Goal: Communication & Community: Ask a question

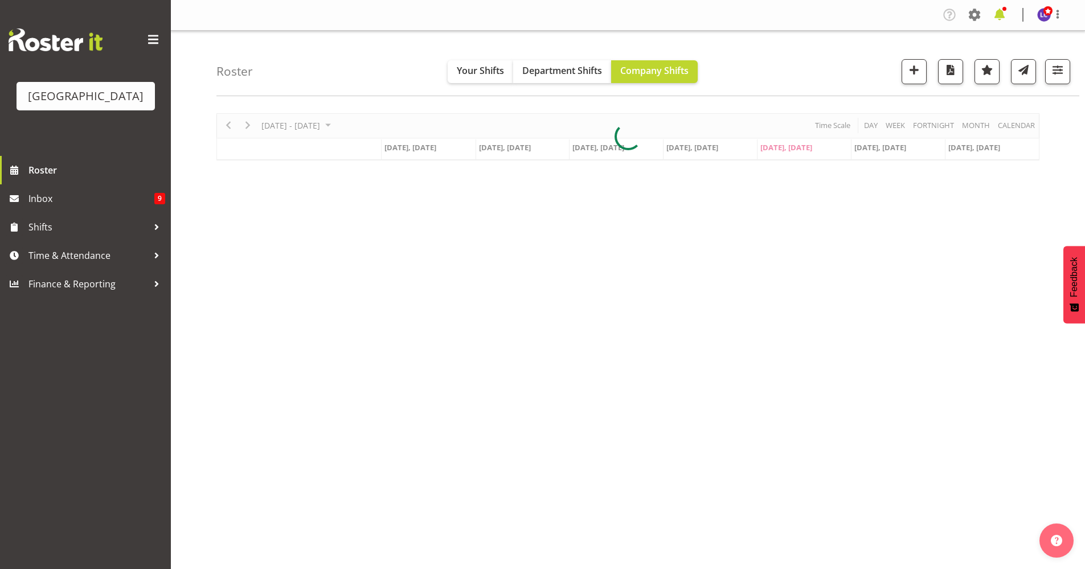
click at [995, 7] on span at bounding box center [999, 15] width 18 height 18
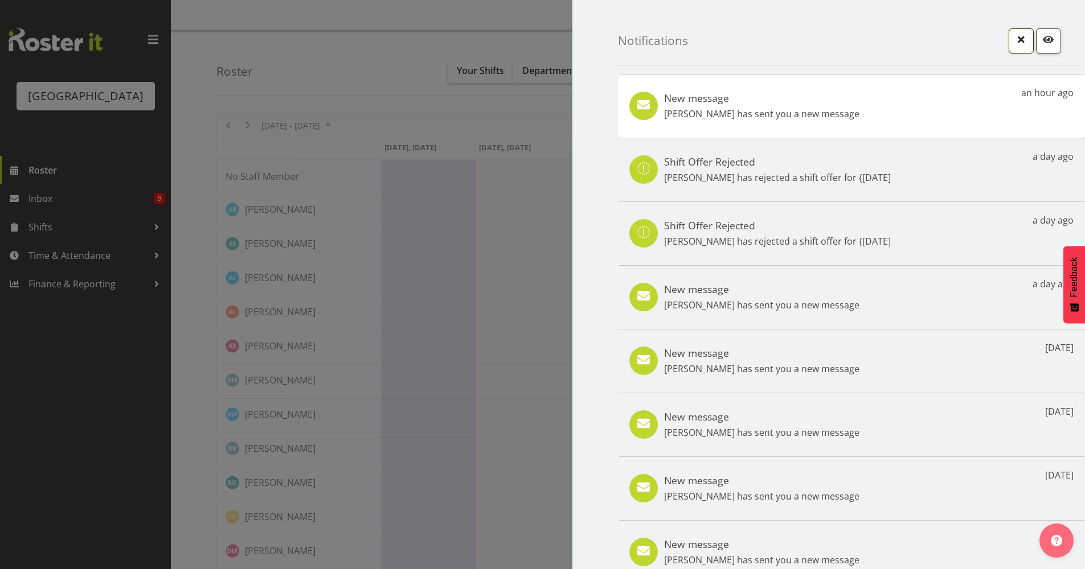
click at [1014, 34] on span "button" at bounding box center [1021, 39] width 15 height 15
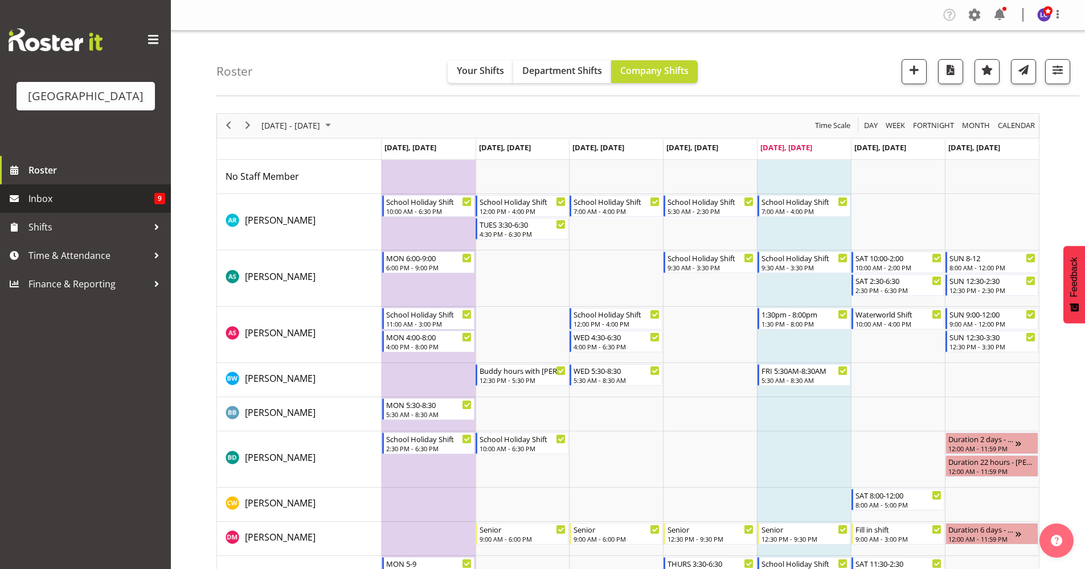
click at [106, 191] on span "Inbox" at bounding box center [91, 198] width 126 height 17
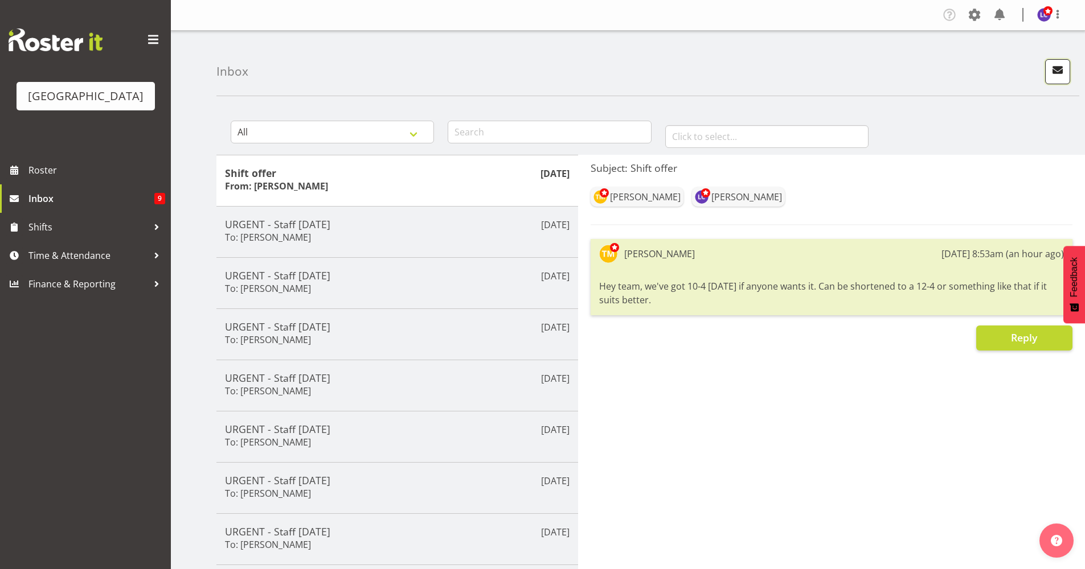
click at [1057, 72] on span "button" at bounding box center [1057, 70] width 15 height 15
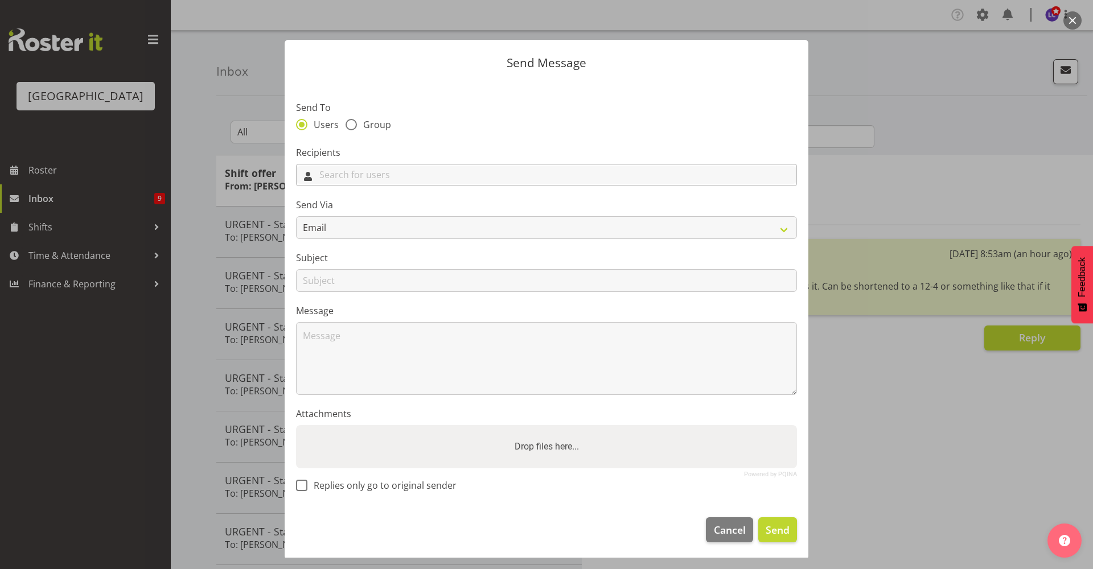
click at [382, 167] on input "text" at bounding box center [547, 175] width 500 height 18
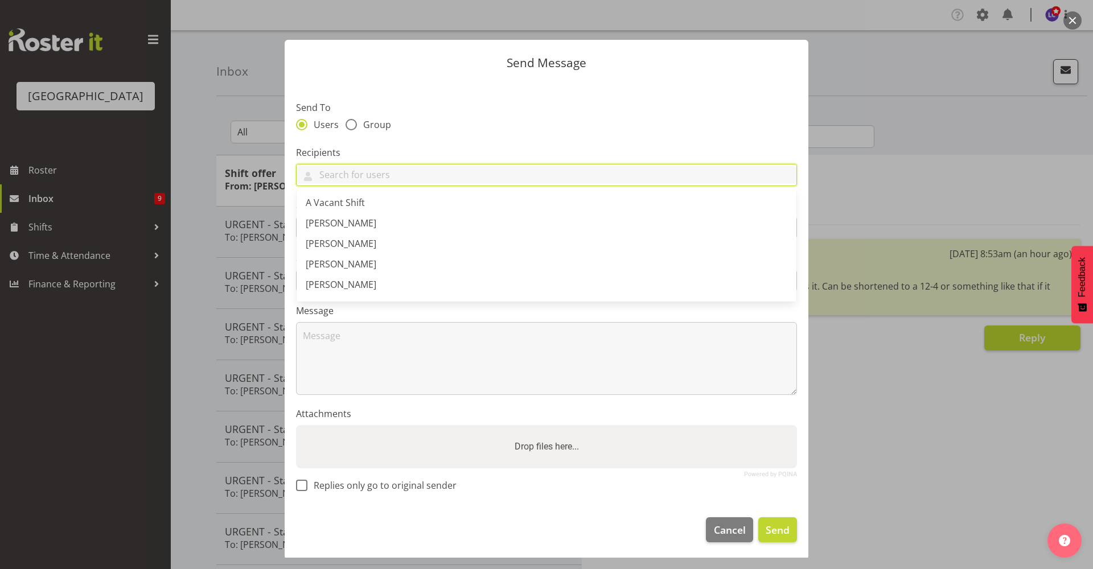
click at [369, 132] on div "Users Group" at bounding box center [546, 126] width 501 height 15
click at [376, 167] on input "text" at bounding box center [547, 175] width 500 height 18
click at [400, 154] on label "Recipients" at bounding box center [546, 153] width 501 height 14
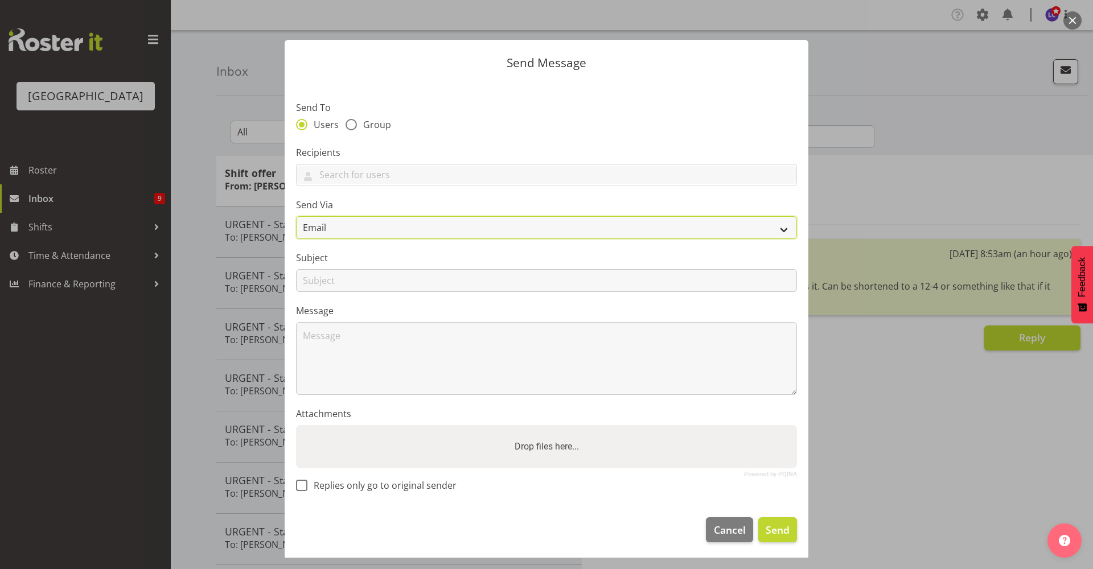
drag, startPoint x: 383, startPoint y: 220, endPoint x: 379, endPoint y: 228, distance: 8.7
click at [383, 220] on select "Email SMS" at bounding box center [546, 227] width 501 height 23
select select "sms"
click at [296, 216] on select "Email SMS" at bounding box center [546, 227] width 501 height 23
click at [400, 176] on input "text" at bounding box center [547, 175] width 500 height 18
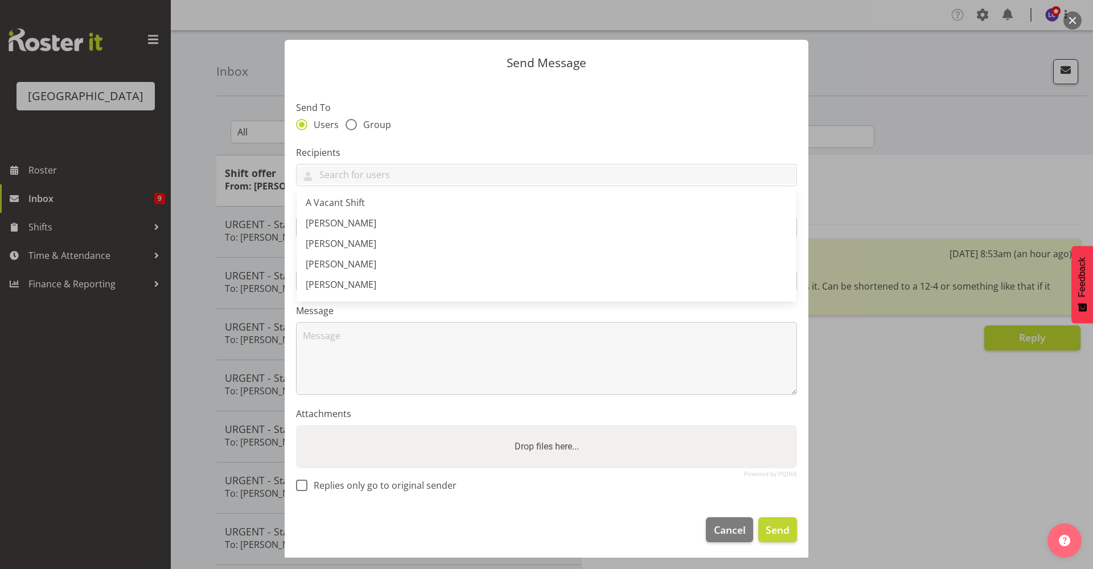
click at [359, 117] on div "Send To Users Group" at bounding box center [546, 117] width 501 height 33
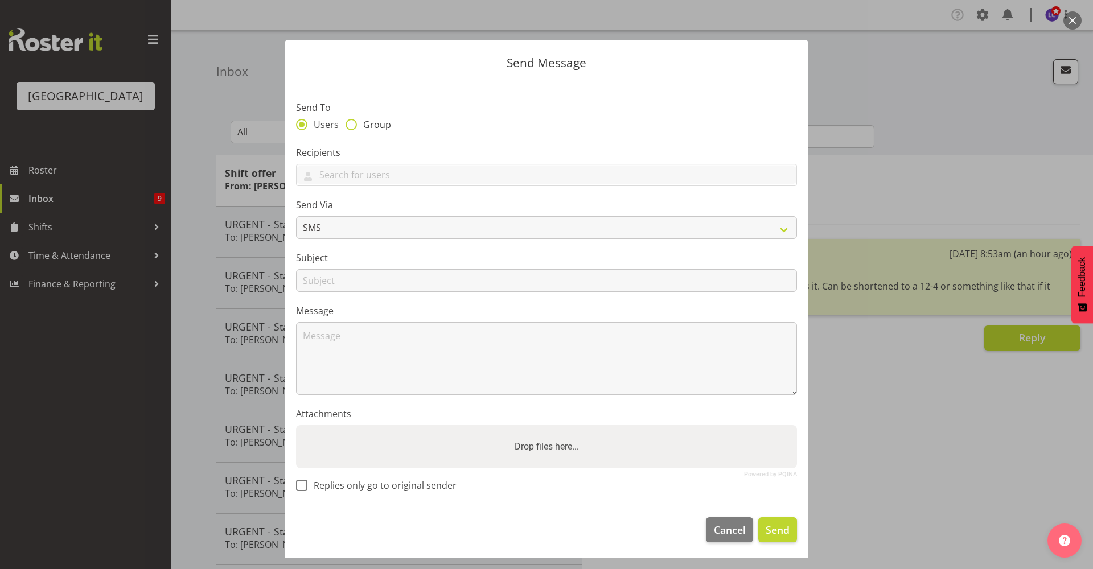
click at [363, 121] on span "Group" at bounding box center [374, 124] width 34 height 11
click at [353, 121] on input "Group" at bounding box center [349, 124] width 7 height 7
radio input "true"
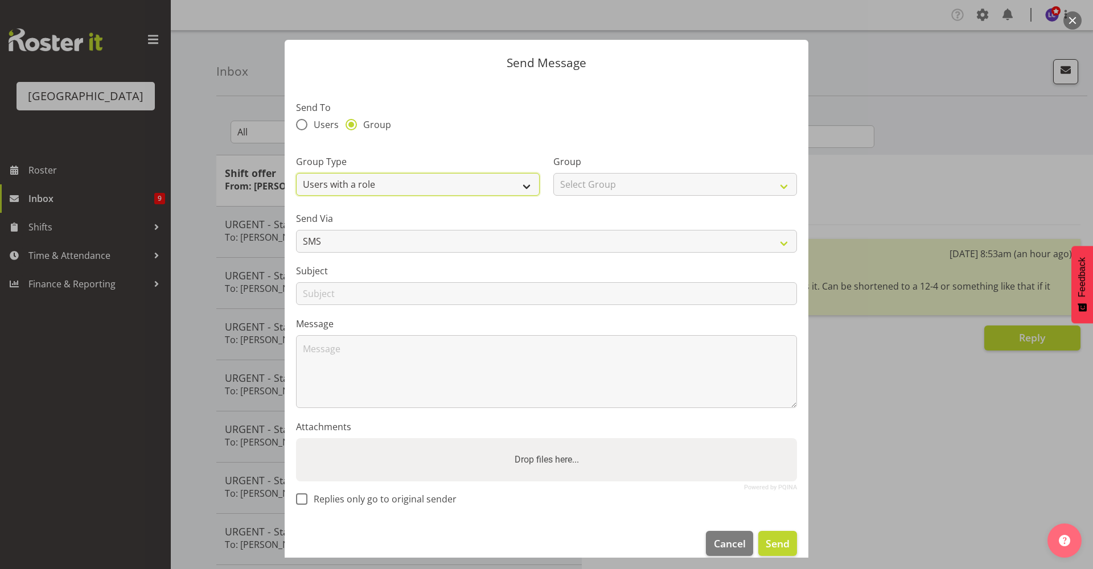
click at [388, 181] on select "Users with a role Users with a skill Primary users in a location All users in a…" at bounding box center [418, 184] width 244 height 23
select select "all_department"
click at [296, 173] on select "Users with a role Users with a skill Primary users in a location All users in a…" at bounding box center [418, 184] width 244 height 23
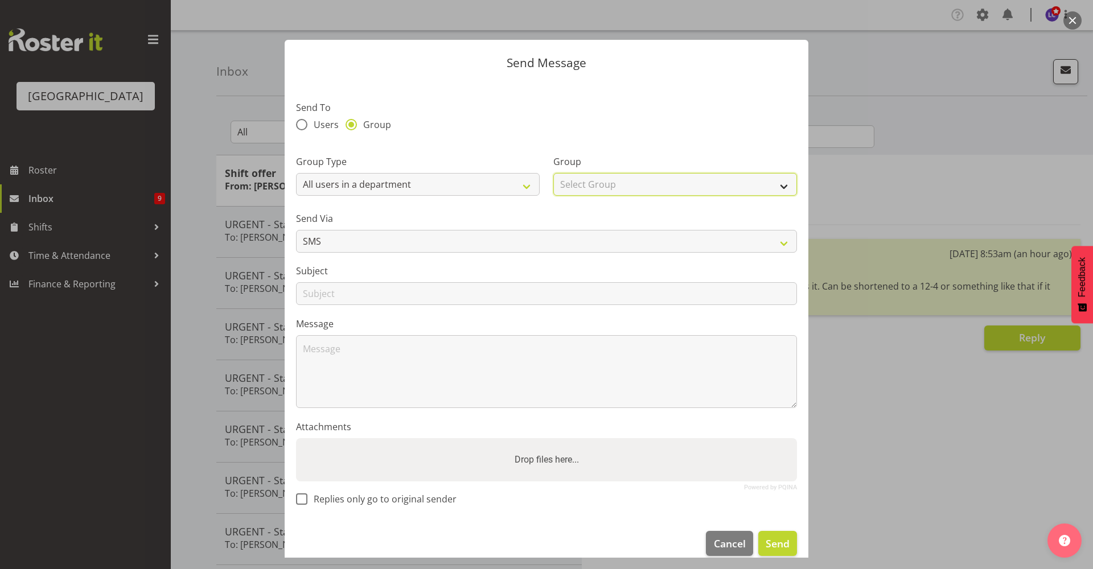
click at [634, 181] on select "Select Group Cleaning Crew Customer Services Crew Lifeguard Crew Maintenance Cr…" at bounding box center [676, 184] width 244 height 23
select select "114"
click at [554, 173] on select "Select Group Cleaning Crew Customer Services Crew Lifeguard Crew Maintenance Cr…" at bounding box center [676, 184] width 244 height 23
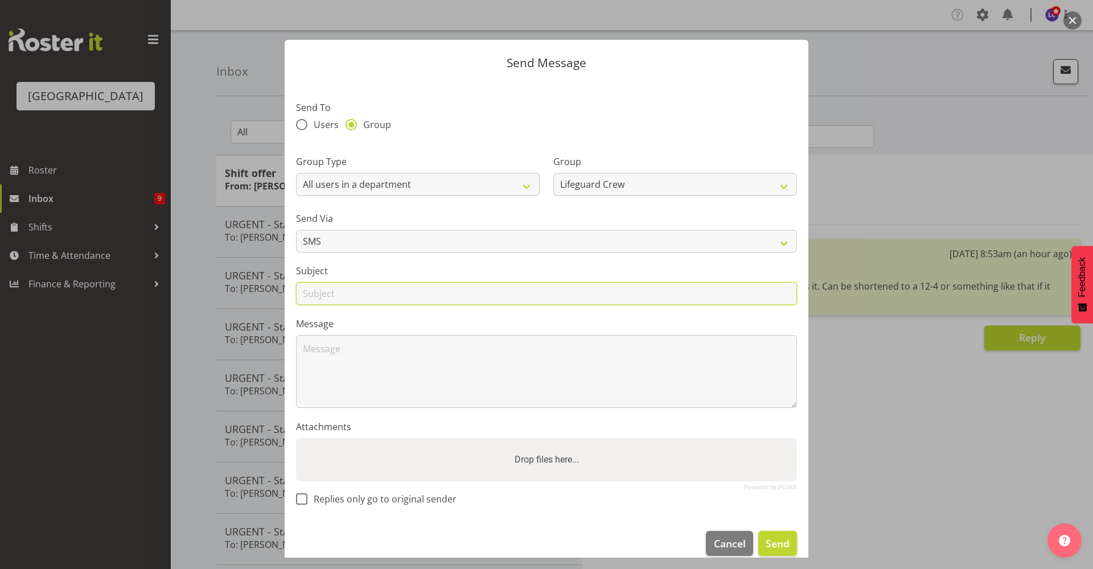
click at [427, 285] on input "text" at bounding box center [546, 293] width 501 height 23
type input "URGENT - Staff [DATE]"
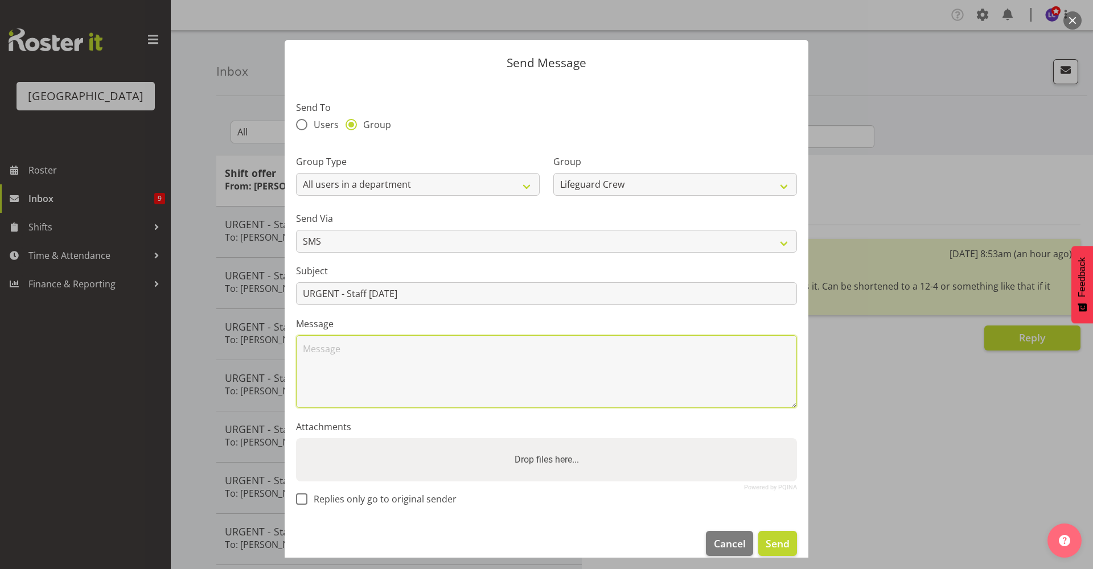
click at [453, 368] on textarea at bounding box center [546, 371] width 501 height 73
type textarea "Desperately requiring staff [DATE]! If anyone can help out/start earlier, pleas…"
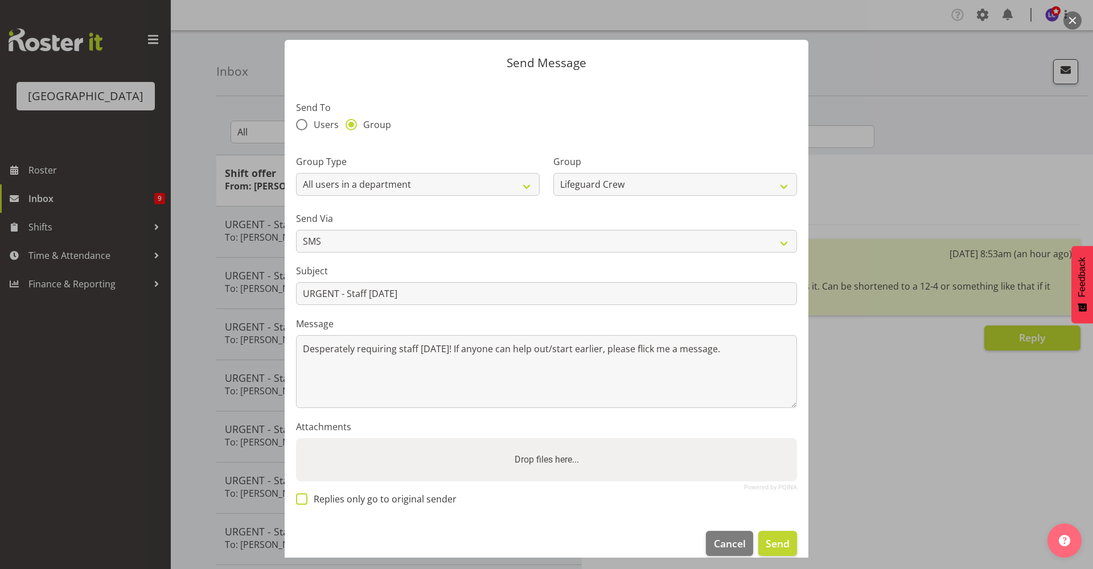
click at [343, 501] on span "Replies only go to original sender" at bounding box center [382, 499] width 149 height 11
click at [304, 501] on input "Replies only go to original sender" at bounding box center [299, 498] width 7 height 7
checkbox input "true"
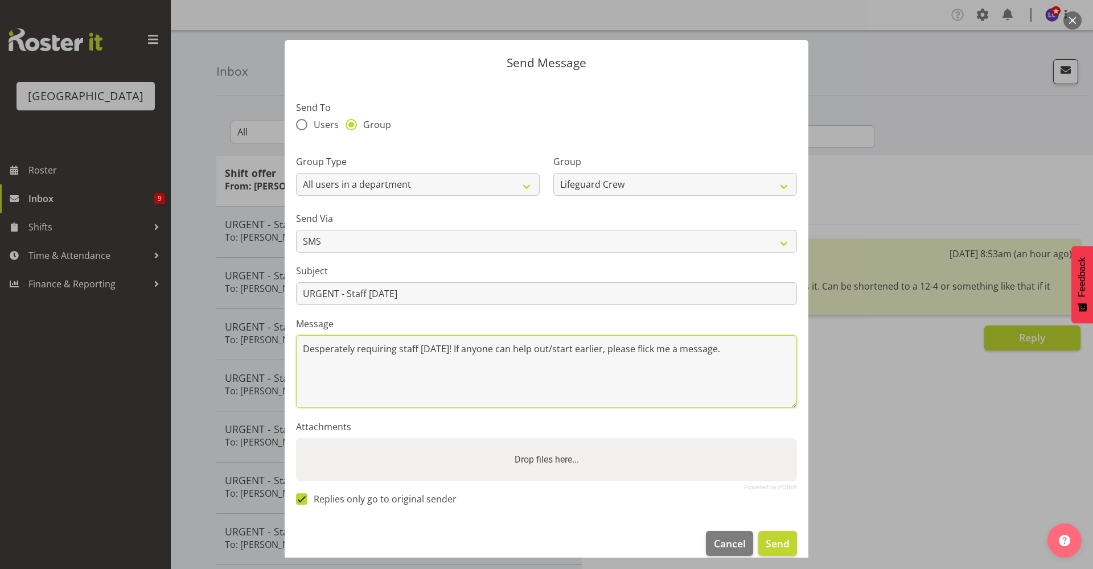
click at [733, 374] on textarea "Desperately requiring staff [DATE]! If anyone can help out/start earlier, pleas…" at bounding box center [546, 371] width 501 height 73
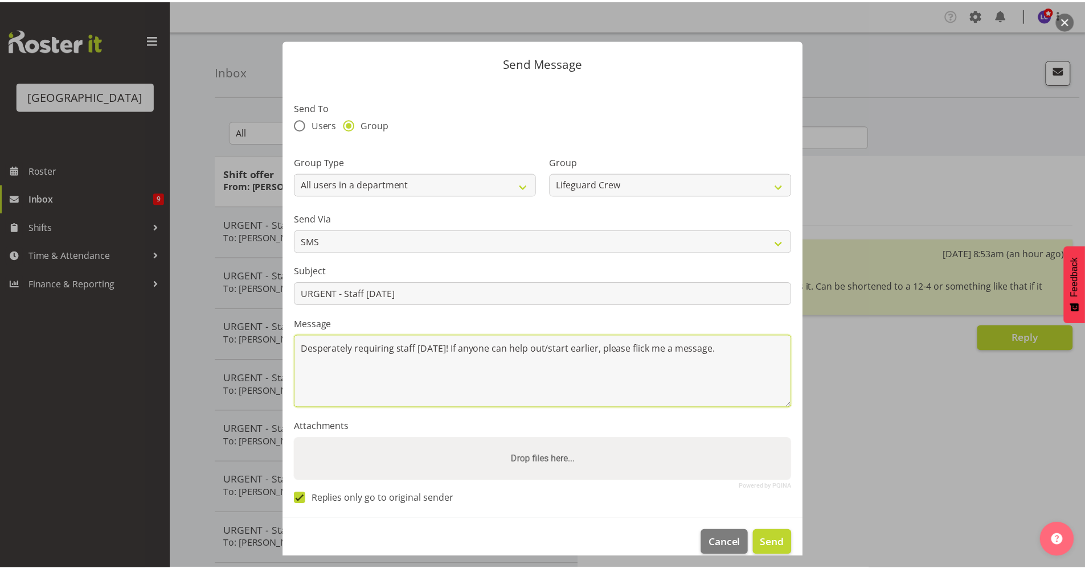
scroll to position [15, 0]
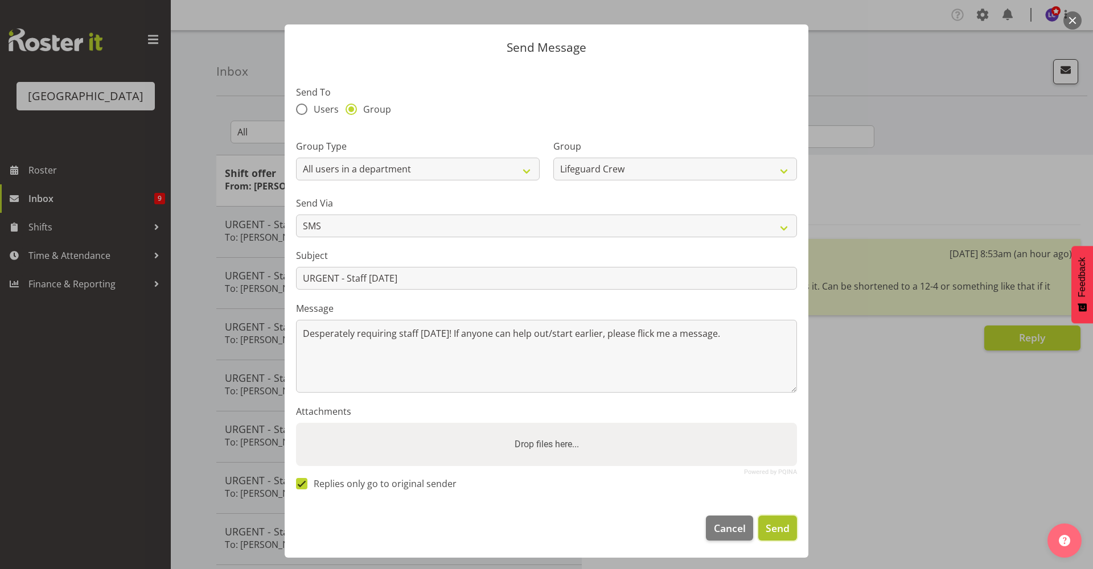
click at [768, 531] on span "Send" at bounding box center [778, 528] width 24 height 15
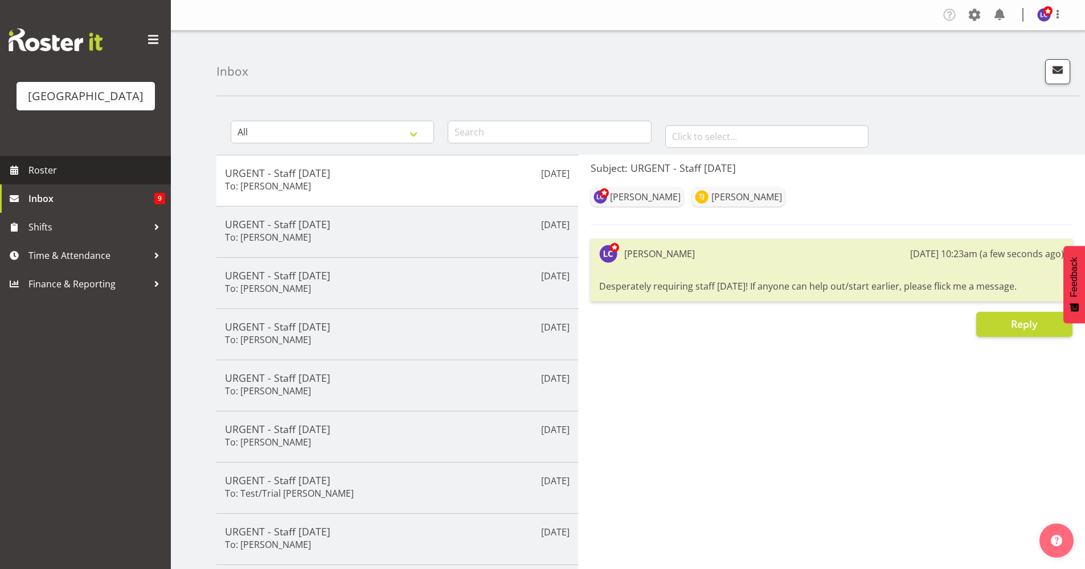
click at [123, 169] on span "Roster" at bounding box center [96, 170] width 137 height 17
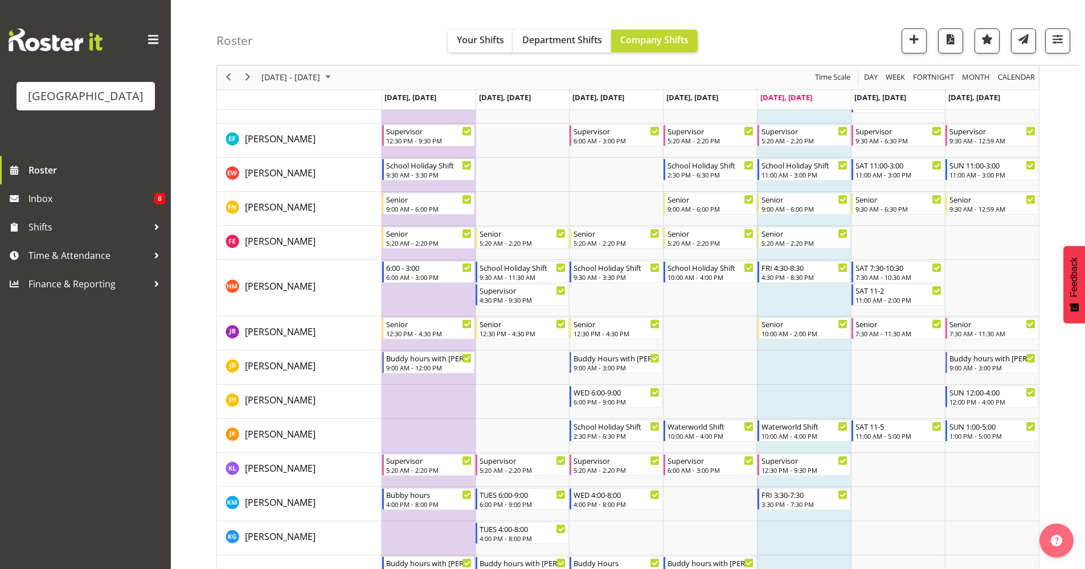
scroll to position [494, 0]
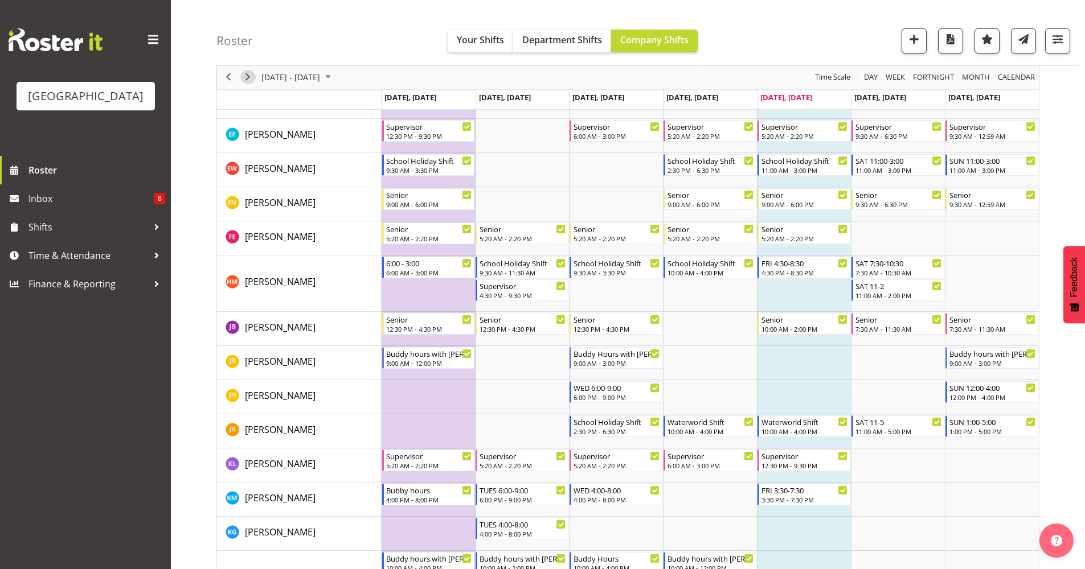
click at [253, 81] on span "Next" at bounding box center [248, 78] width 14 height 14
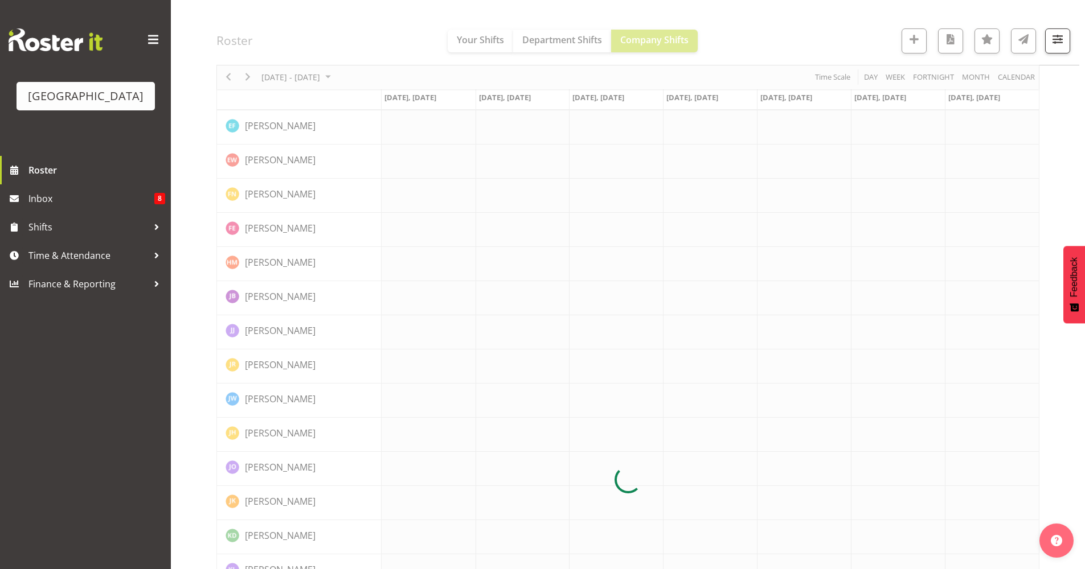
scroll to position [0, 0]
